Goal: Task Accomplishment & Management: Manage account settings

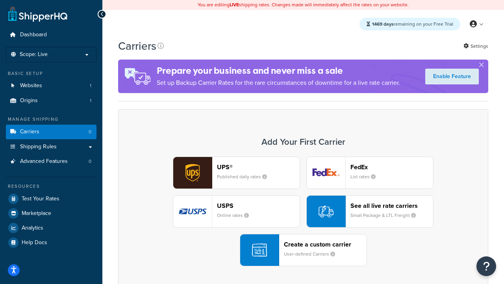
click at [303, 211] on div "UPS® Published daily rates FedEx List rates USPS Online rates See all live rate…" at bounding box center [303, 210] width 354 height 109
click at [392, 167] on header "FedEx" at bounding box center [392, 166] width 83 height 7
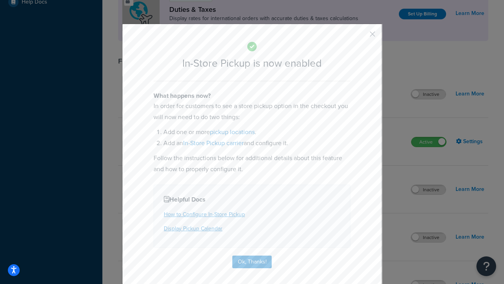
click at [361, 37] on button "button" at bounding box center [361, 37] width 2 height 2
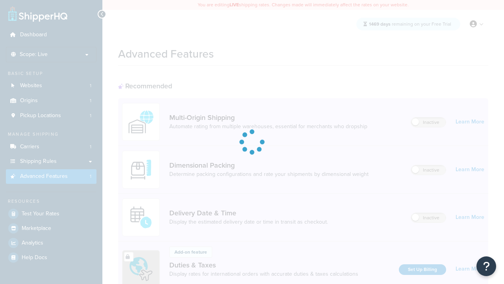
scroll to position [255, 0]
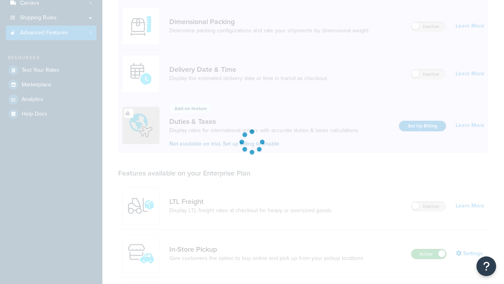
click at [429, 249] on label "Active" at bounding box center [429, 253] width 35 height 9
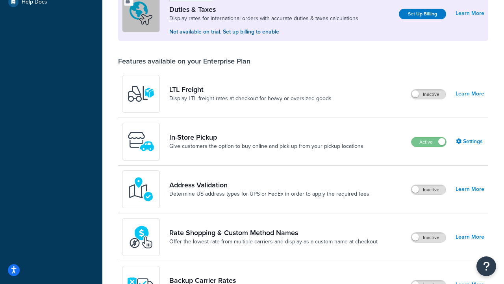
scroll to position [240, 0]
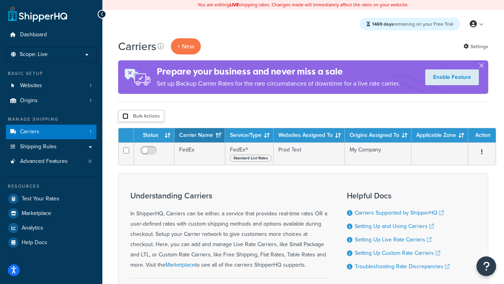
click at [125, 116] on input "checkbox" at bounding box center [125, 116] width 6 height 6
checkbox input "true"
click at [0, 0] on button "Delete" at bounding box center [0, 0] width 0 height 0
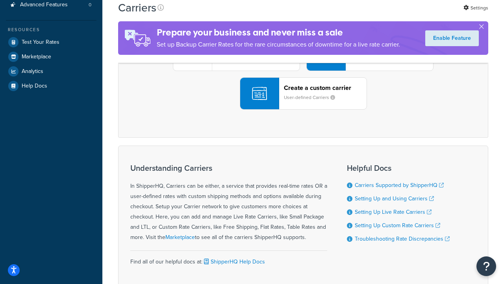
click at [303, 109] on div "UPS® Published daily rates FedEx List rates USPS Online rates See all live rate…" at bounding box center [303, 54] width 354 height 109
click at [392, 14] on header "FedEx" at bounding box center [392, 10] width 83 height 7
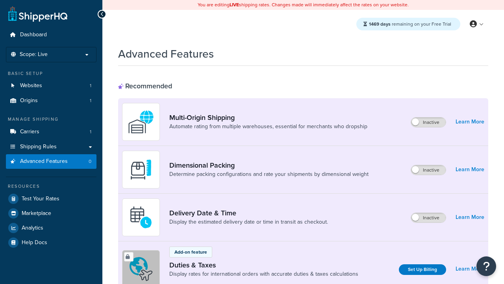
scroll to position [255, 0]
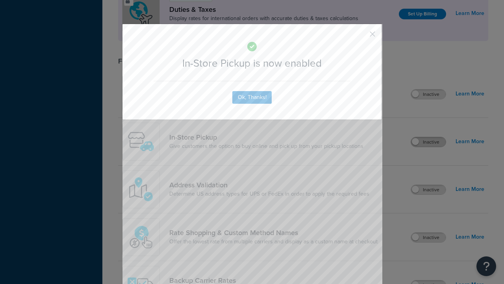
scroll to position [0, 0]
click at [361, 36] on button "button" at bounding box center [361, 37] width 2 height 2
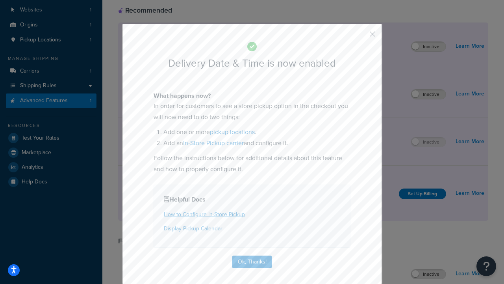
click at [361, 37] on button "button" at bounding box center [361, 37] width 2 height 2
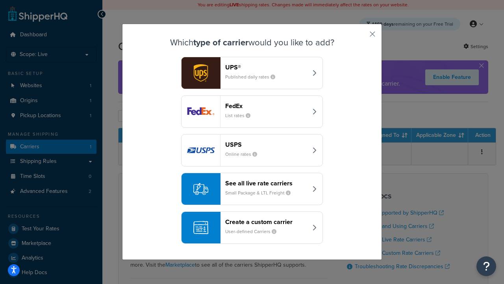
click at [252, 227] on div "Create a custom carrier User-defined Carriers" at bounding box center [266, 227] width 82 height 19
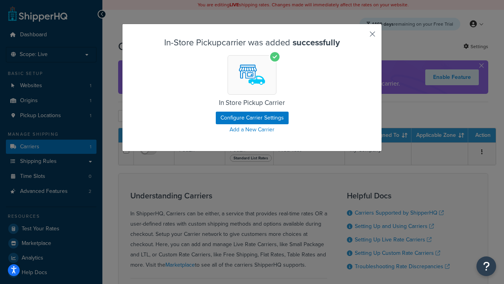
click at [361, 37] on button "button" at bounding box center [361, 37] width 2 height 2
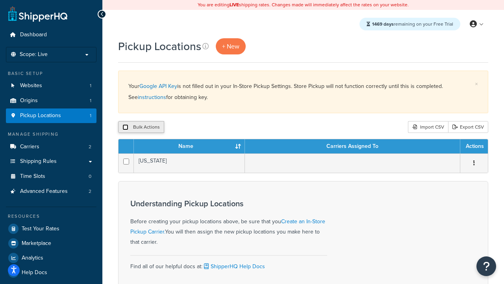
click at [125, 127] on input "checkbox" at bounding box center [125, 127] width 6 height 6
checkbox input "true"
click at [212, 127] on button "Delete" at bounding box center [210, 127] width 27 height 12
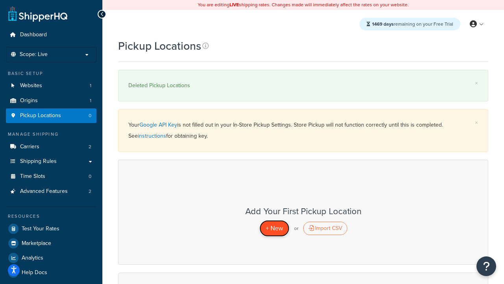
click at [274, 228] on span "+ New" at bounding box center [274, 227] width 17 height 9
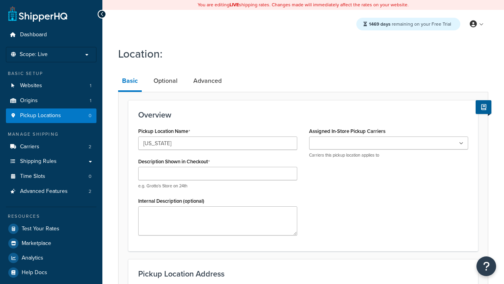
type input "[US_STATE]"
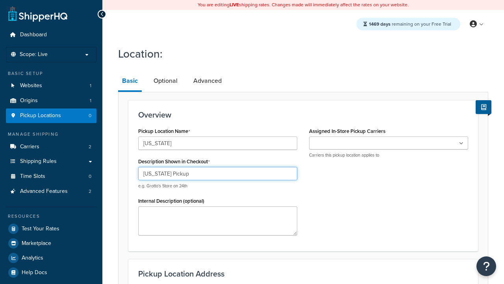
type input "[US_STATE] Pickup"
click at [389, 143] on ul at bounding box center [388, 142] width 159 height 13
type input "3385 Michelson Drive"
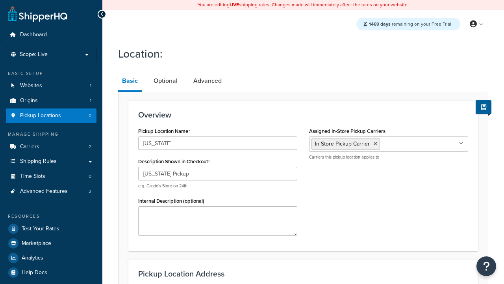
type input "Suite B"
type input "Irvine"
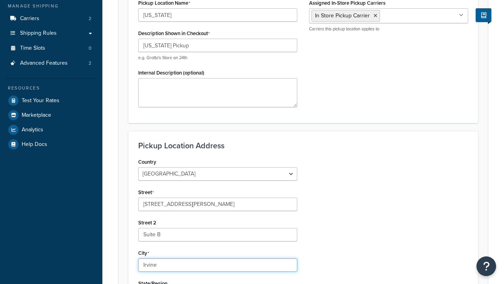
select select "5"
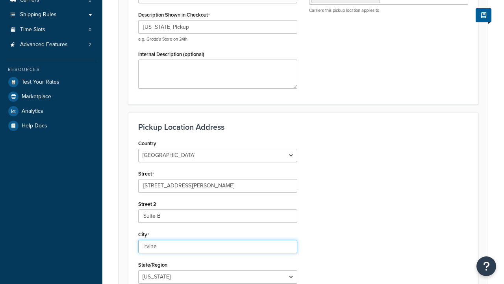
type input "Irvine"
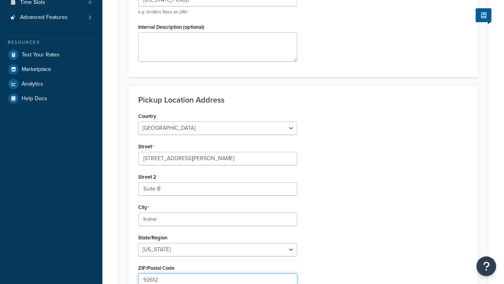
scroll to position [0, 0]
type input "92612"
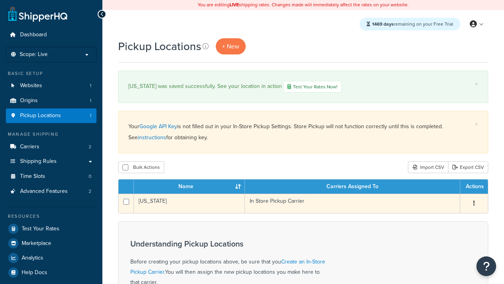
click at [189, 204] on td "[US_STATE]" at bounding box center [189, 202] width 111 height 19
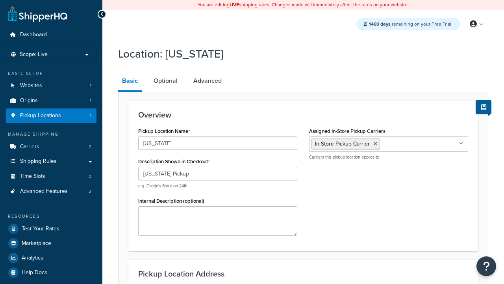
select select "5"
click at [208, 81] on link "Advanced" at bounding box center [207, 80] width 36 height 19
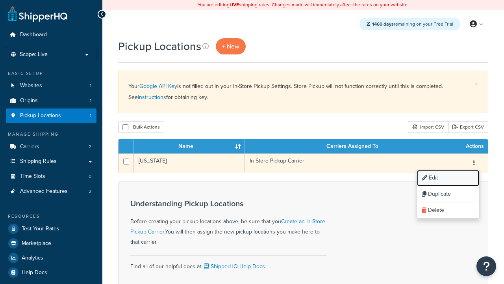
click at [448, 178] on link "Edit" at bounding box center [448, 178] width 62 height 16
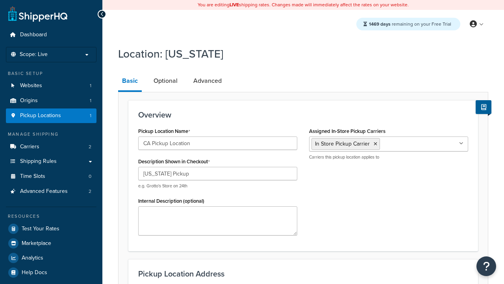
select select "5"
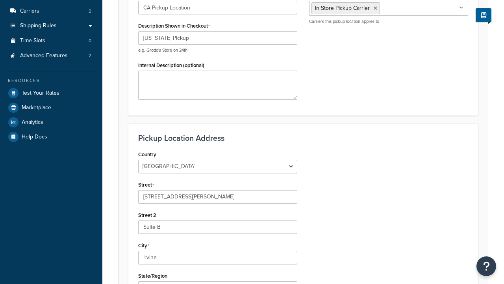
type input "CA Pickup Location"
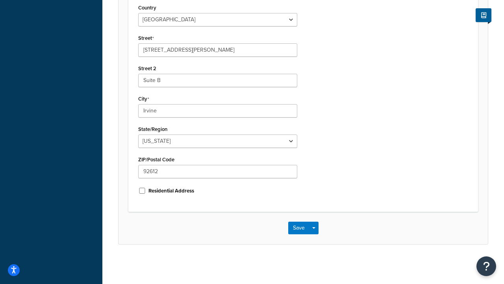
scroll to position [0, 0]
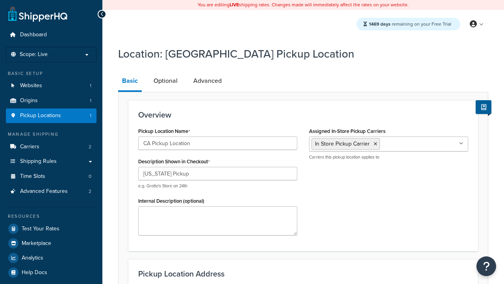
select select "5"
click at [165, 81] on link "Optional" at bounding box center [166, 80] width 32 height 19
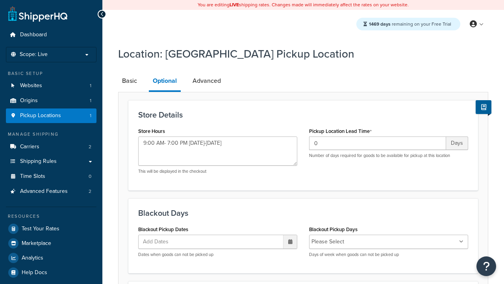
type textarea "9:00 AM- 7:00 PM Monday-Sunday"
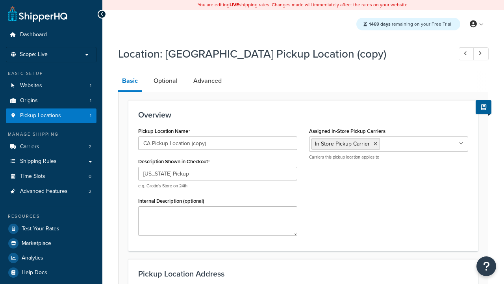
select select "5"
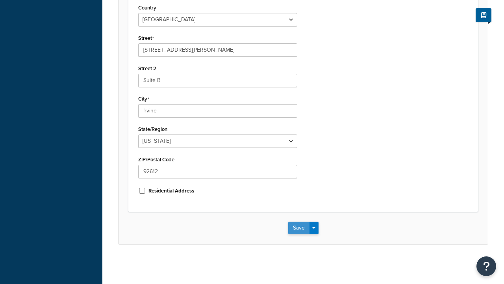
click at [299, 227] on button "Save" at bounding box center [298, 227] width 21 height 13
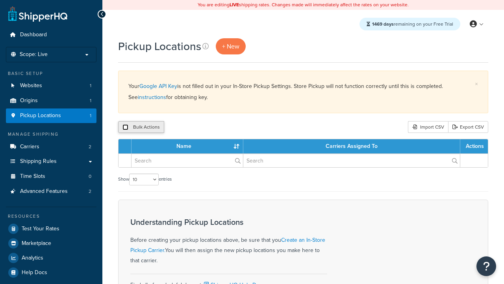
click at [125, 127] on input "checkbox" at bounding box center [125, 127] width 6 height 6
checkbox input "true"
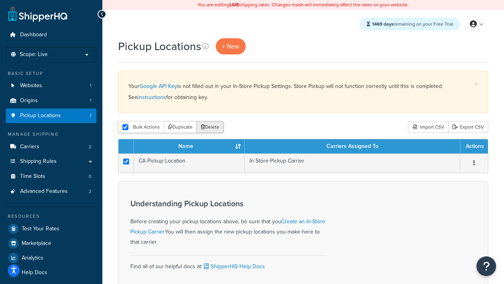
click at [212, 127] on button "Delete" at bounding box center [210, 127] width 27 height 12
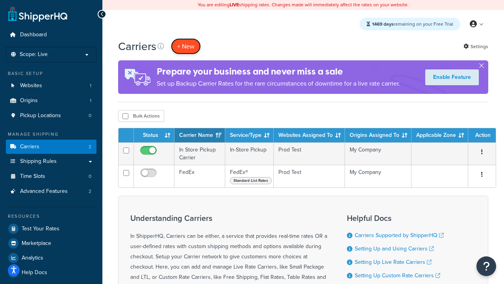
click at [186, 46] on button "+ New" at bounding box center [186, 46] width 30 height 16
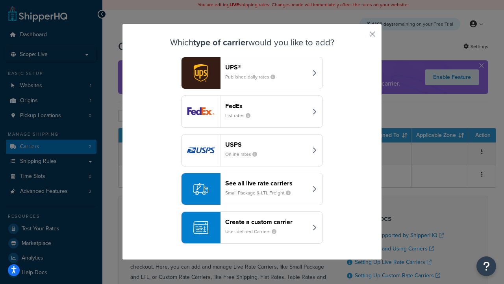
click at [252, 227] on div "Create a custom carrier User-defined Carriers" at bounding box center [266, 227] width 82 height 19
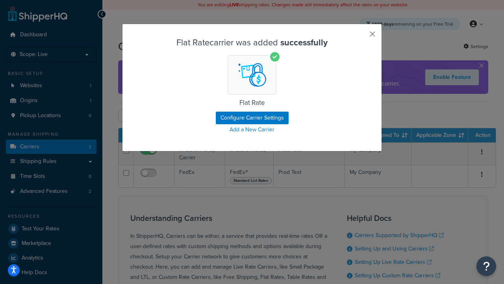
click at [361, 37] on button "button" at bounding box center [361, 37] width 2 height 2
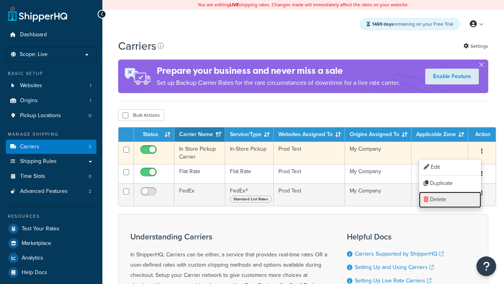
click at [450, 199] on link "Delete" at bounding box center [450, 199] width 62 height 16
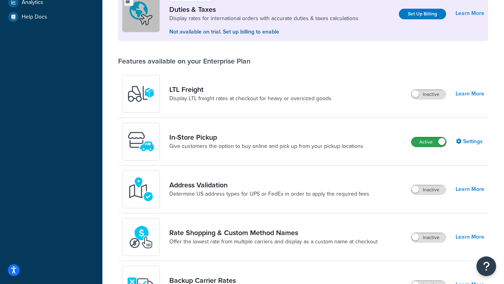
scroll to position [240, 0]
